Goal: Task Accomplishment & Management: Use online tool/utility

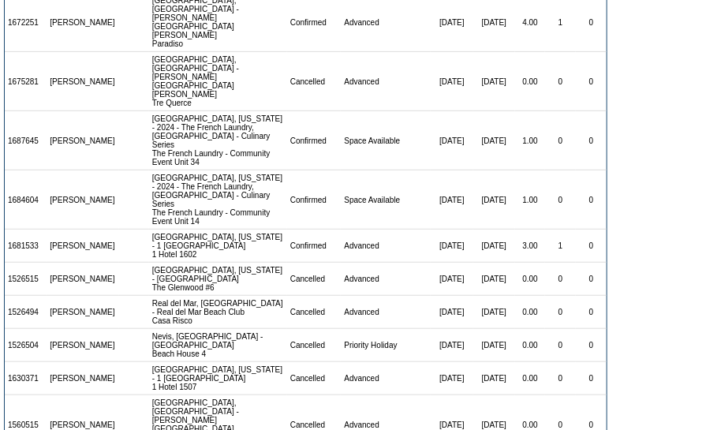
scroll to position [120, 0]
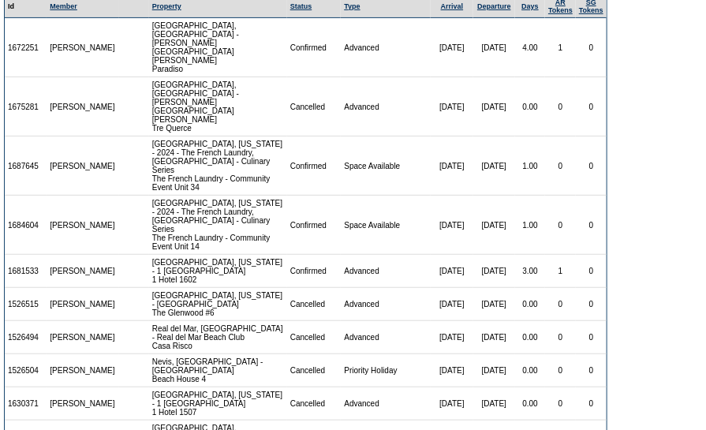
drag, startPoint x: 43, startPoint y: 193, endPoint x: 6, endPoint y: 198, distance: 37.4
click at [6, 255] on td "1681533" at bounding box center [26, 271] width 42 height 33
copy td "1681533"
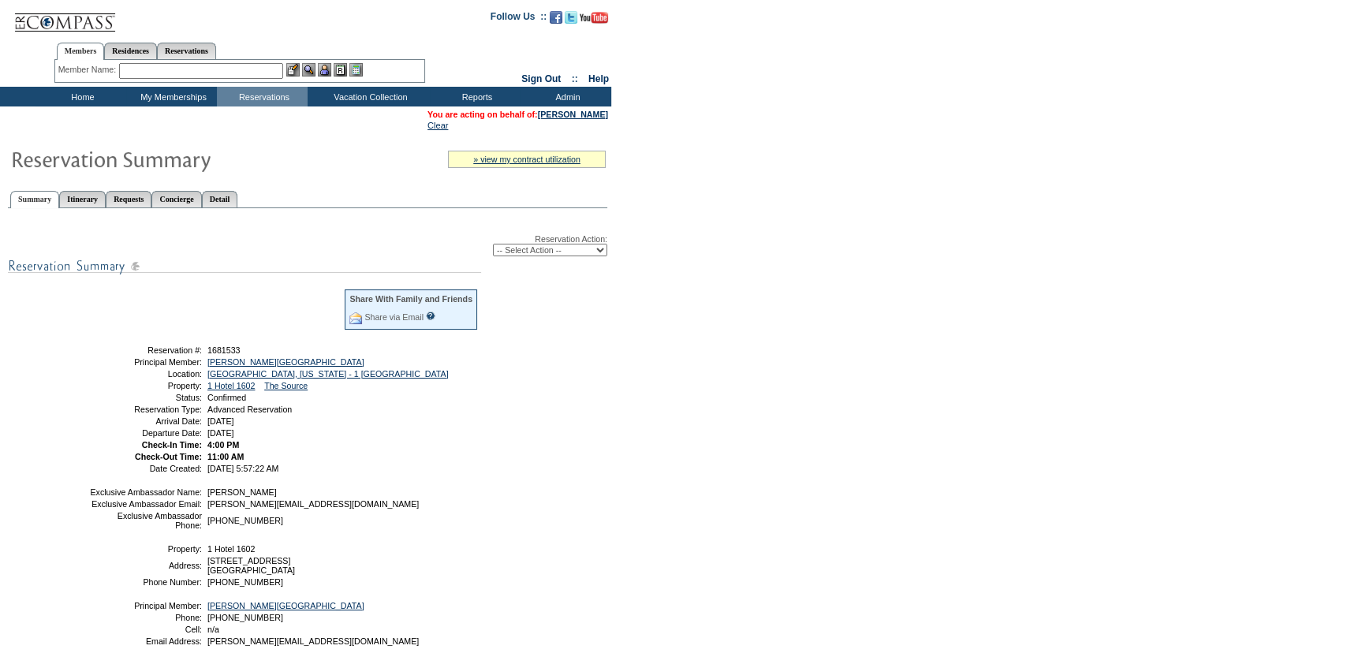
click at [551, 250] on select "-- Select Action -- Modify Reservation Dates Modify Reservation Cost Modify Occ…" at bounding box center [550, 250] width 114 height 13
select select "ChangeCost"
click at [493, 244] on select "-- Select Action -- Modify Reservation Dates Modify Reservation Cost Modify Occ…" at bounding box center [550, 250] width 114 height 13
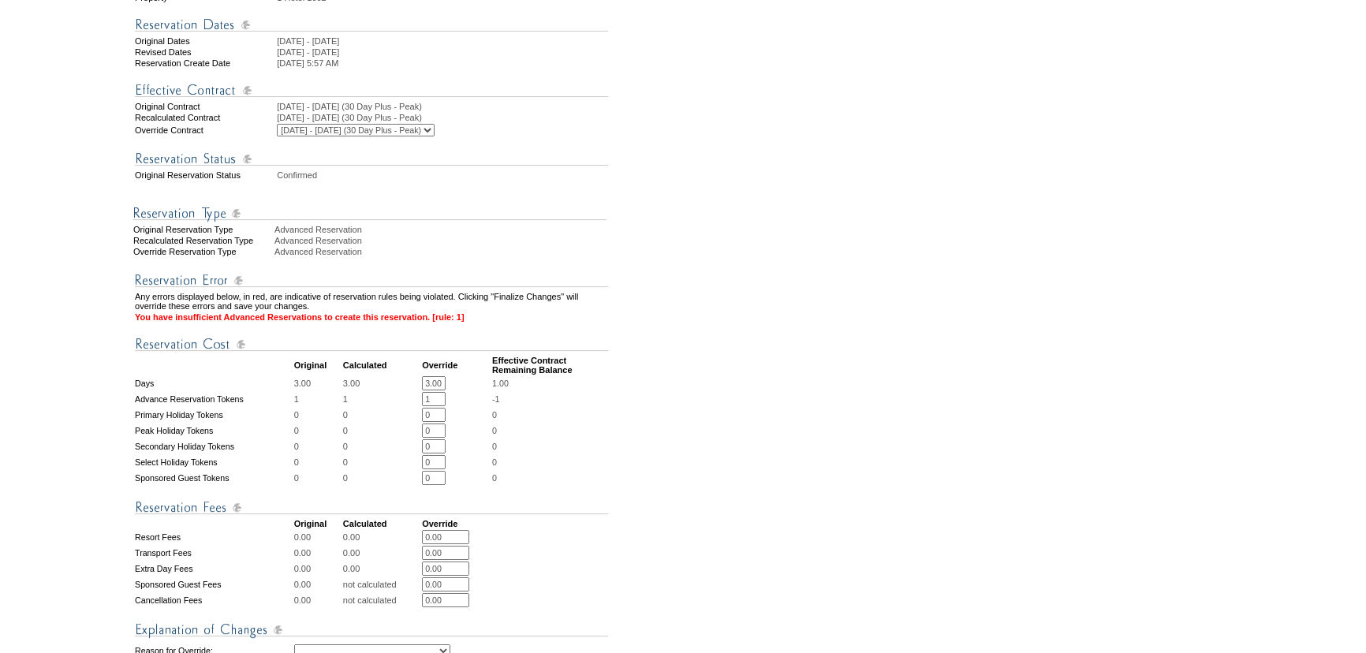
scroll to position [286, 0]
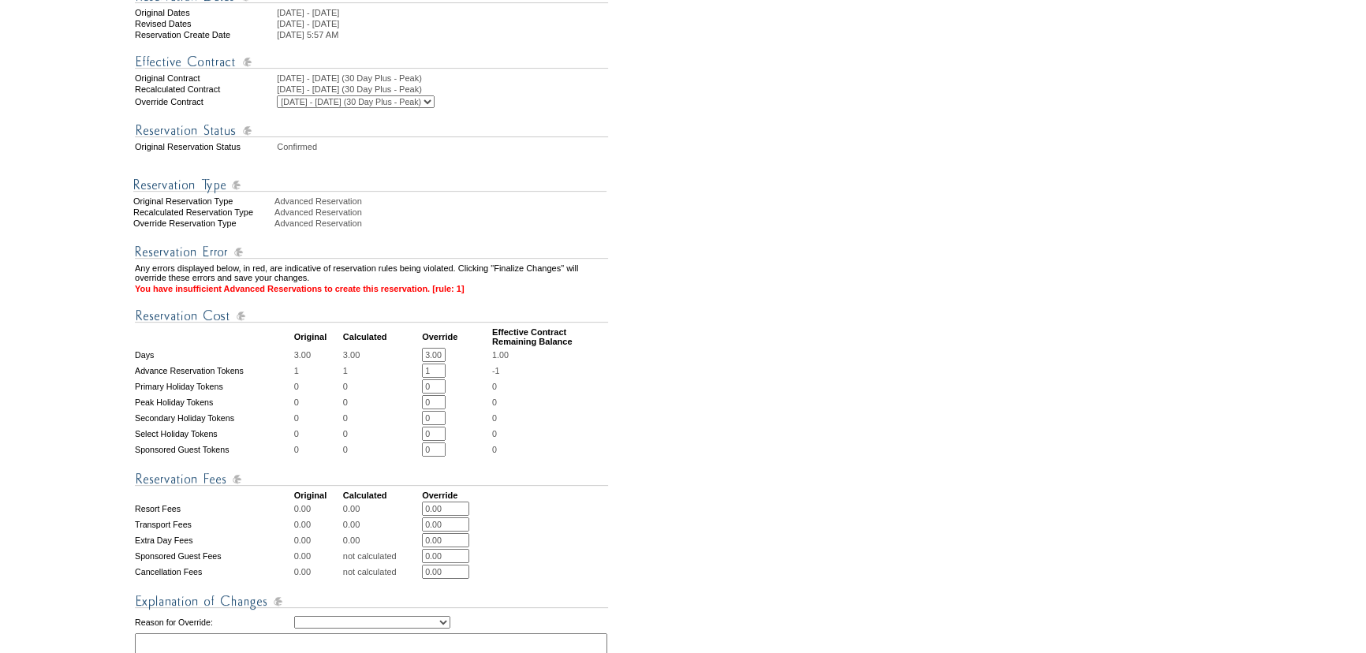
drag, startPoint x: 442, startPoint y: 394, endPoint x: 395, endPoint y: 392, distance: 47.4
click at [395, 378] on tr "Advance Reservation Tokens 1 1 1 * * -1" at bounding box center [371, 371] width 473 height 14
type input "0"
click at [679, 457] on form "Follow Us ::" at bounding box center [680, 320] width 1360 height 1204
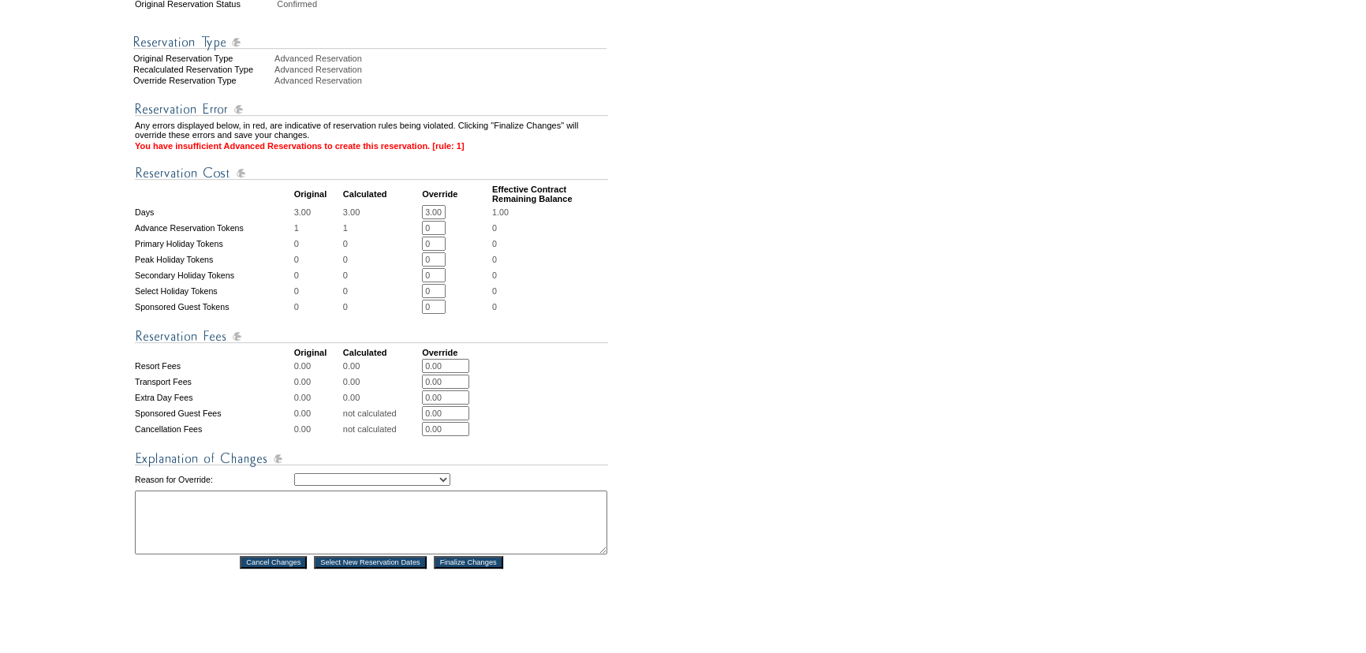
scroll to position [430, 0]
click at [443, 485] on select "Creating Continuous Stay Days Rebooked After Cancellation Editing Occupant Expe…" at bounding box center [372, 478] width 156 height 13
select select "1036"
click at [294, 485] on select "Creating Continuous Stay Days Rebooked After Cancellation Editing Occupant Expe…" at bounding box center [372, 478] width 156 height 13
click at [449, 539] on textarea at bounding box center [371, 522] width 472 height 64
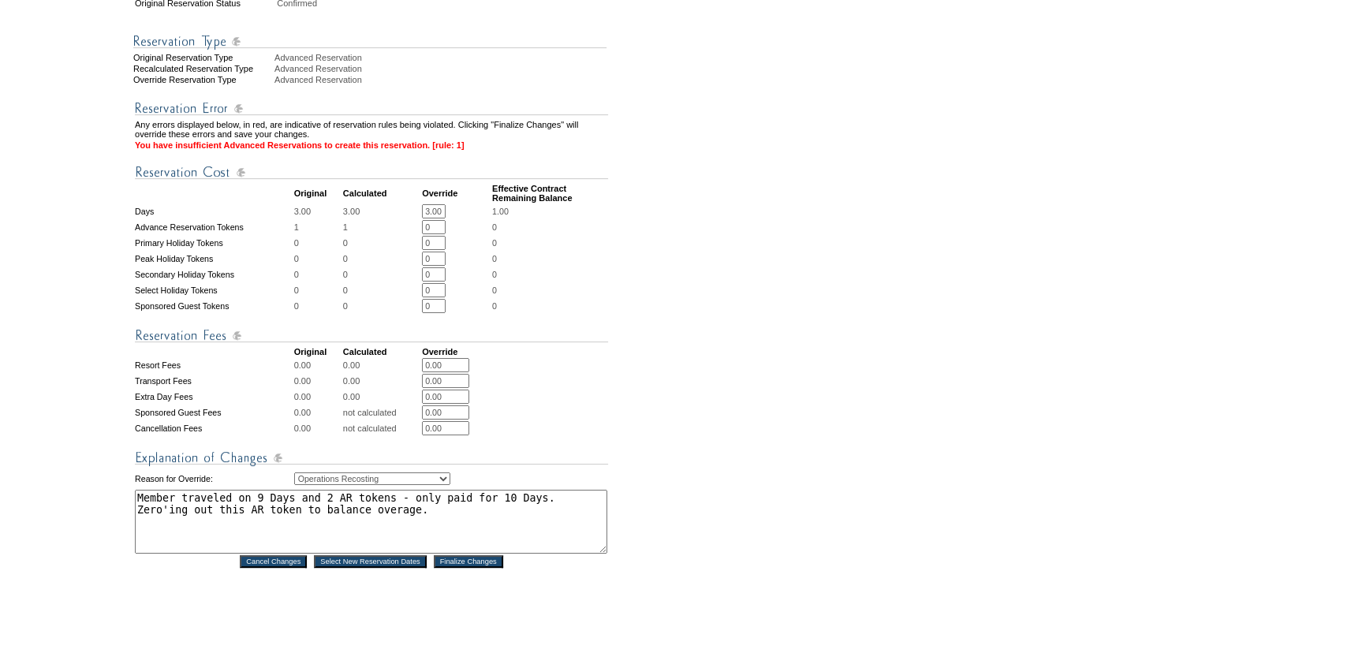
type textarea "Member traveled on 9 Days and 2 AR tokens - only paid for 10 Days. Zero'ing out…"
click at [456, 568] on input "Finalize Changes" at bounding box center [468, 561] width 69 height 13
